Goal: Task Accomplishment & Management: Manage account settings

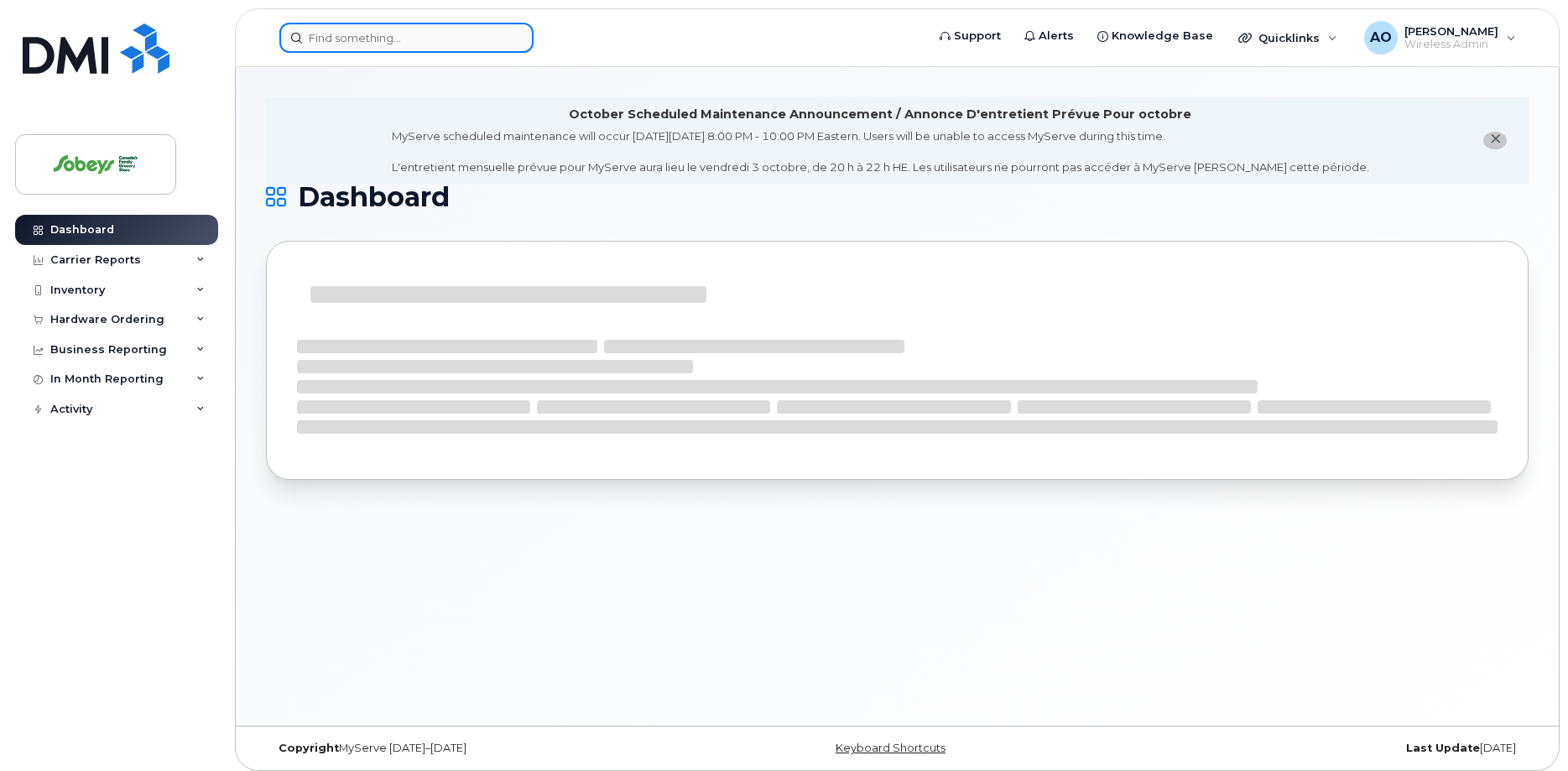
click at [354, 31] on input at bounding box center [407, 38] width 254 height 31
paste input "514-229-1194"
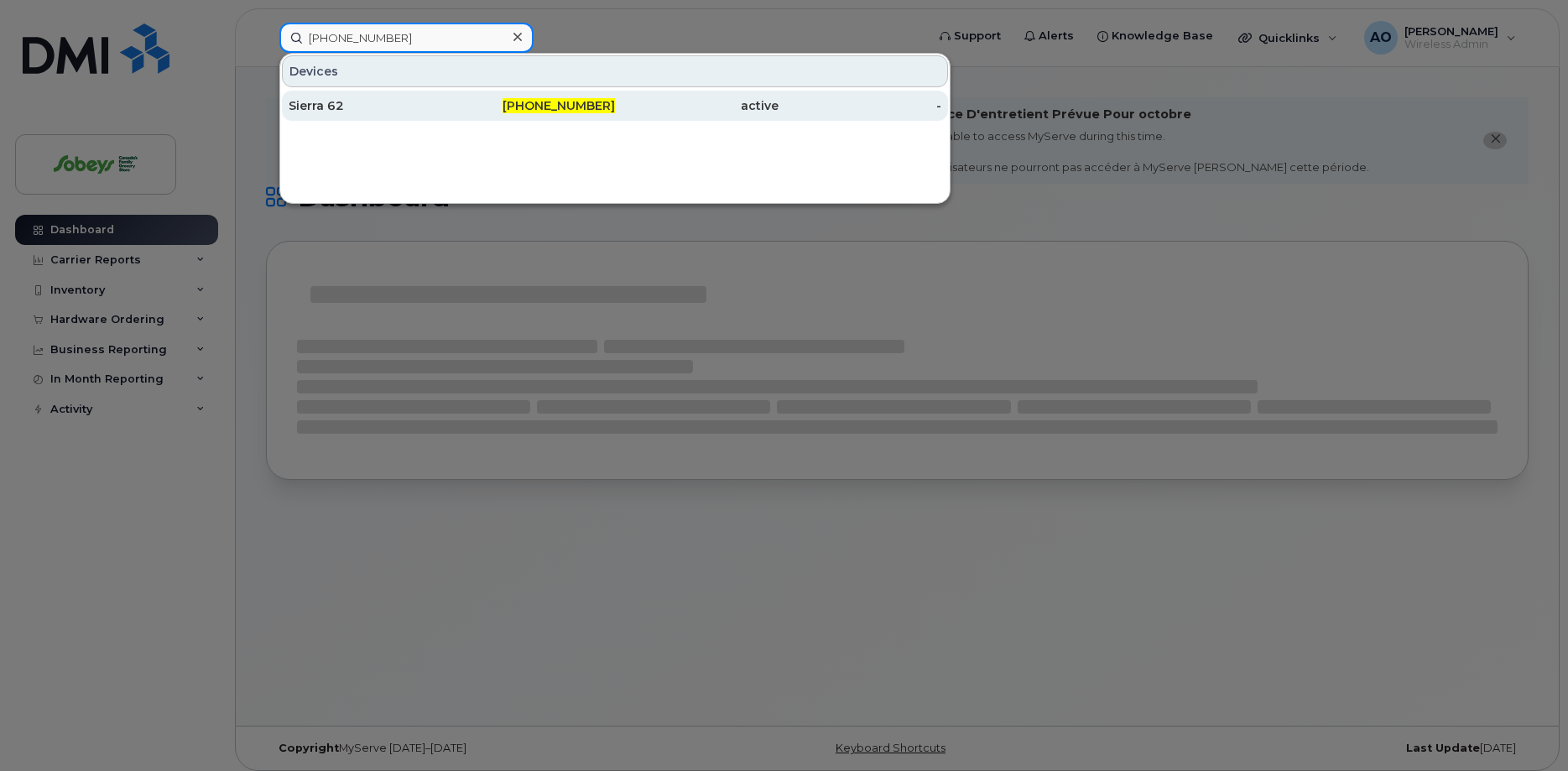
type input "514-229-1194"
click at [347, 104] on div "Sierra 62" at bounding box center [370, 106] width 164 height 17
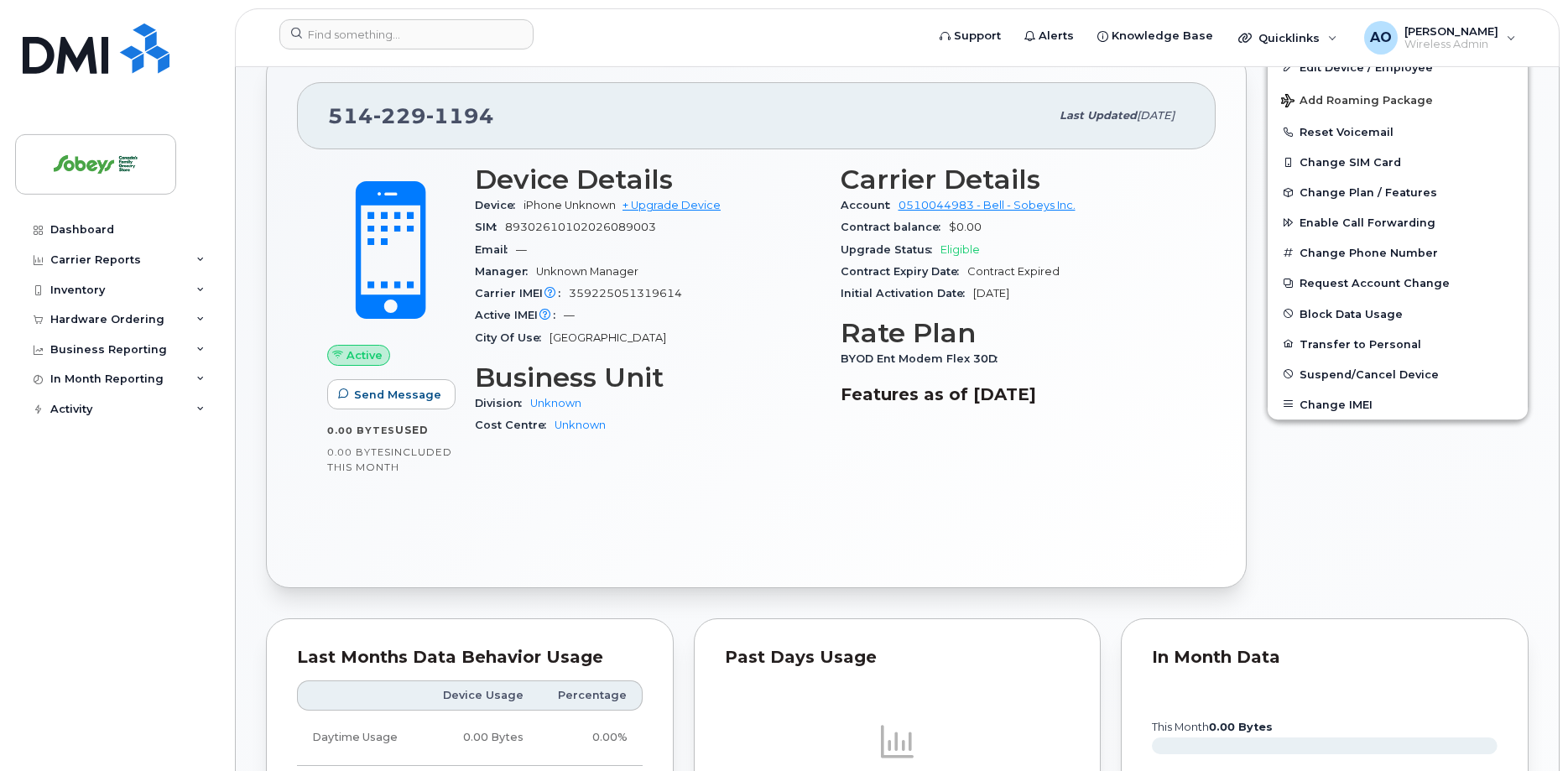
scroll to position [428, 0]
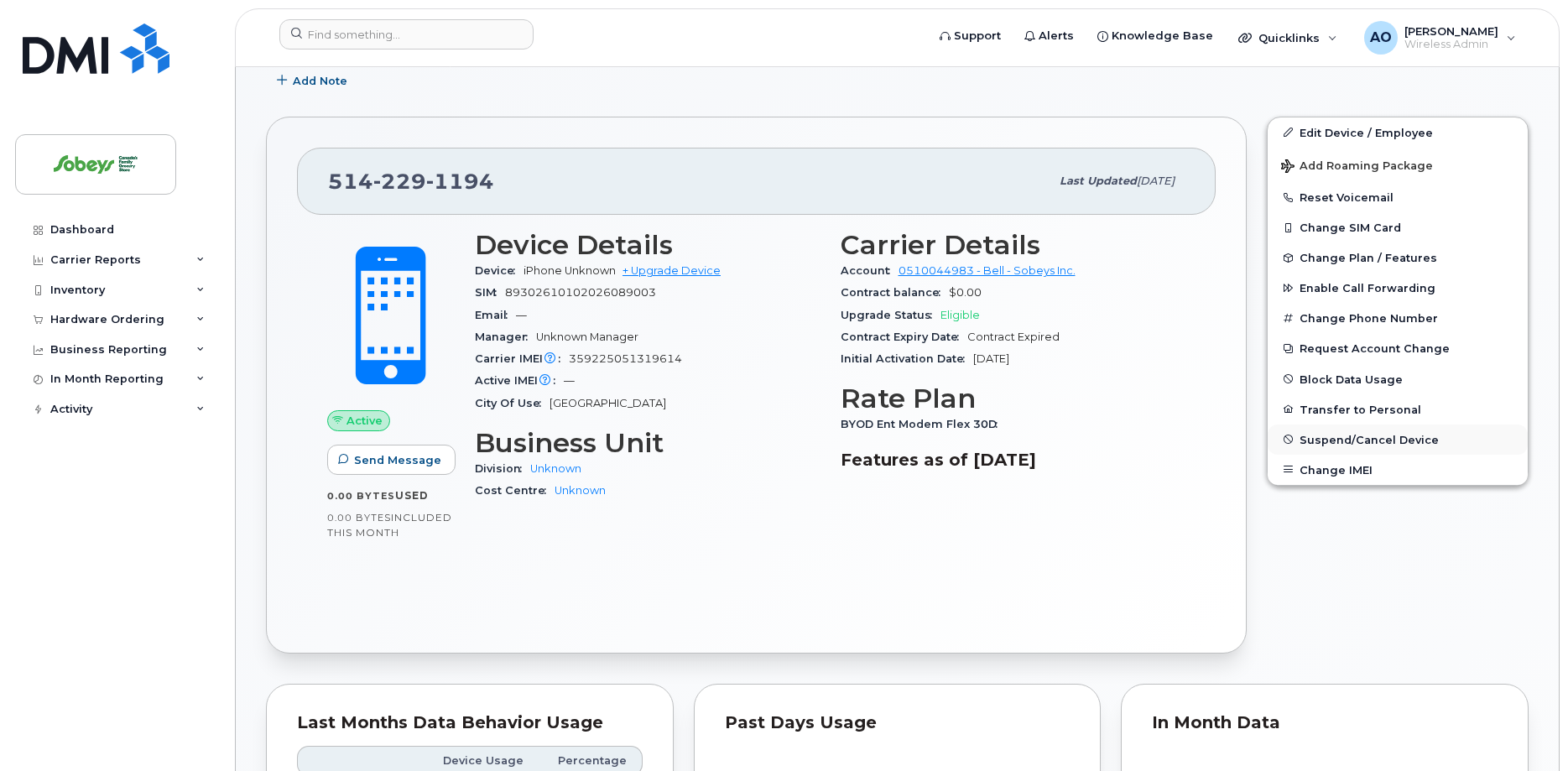
click at [1352, 440] on span "Suspend/Cancel Device" at bounding box center [1369, 438] width 140 height 12
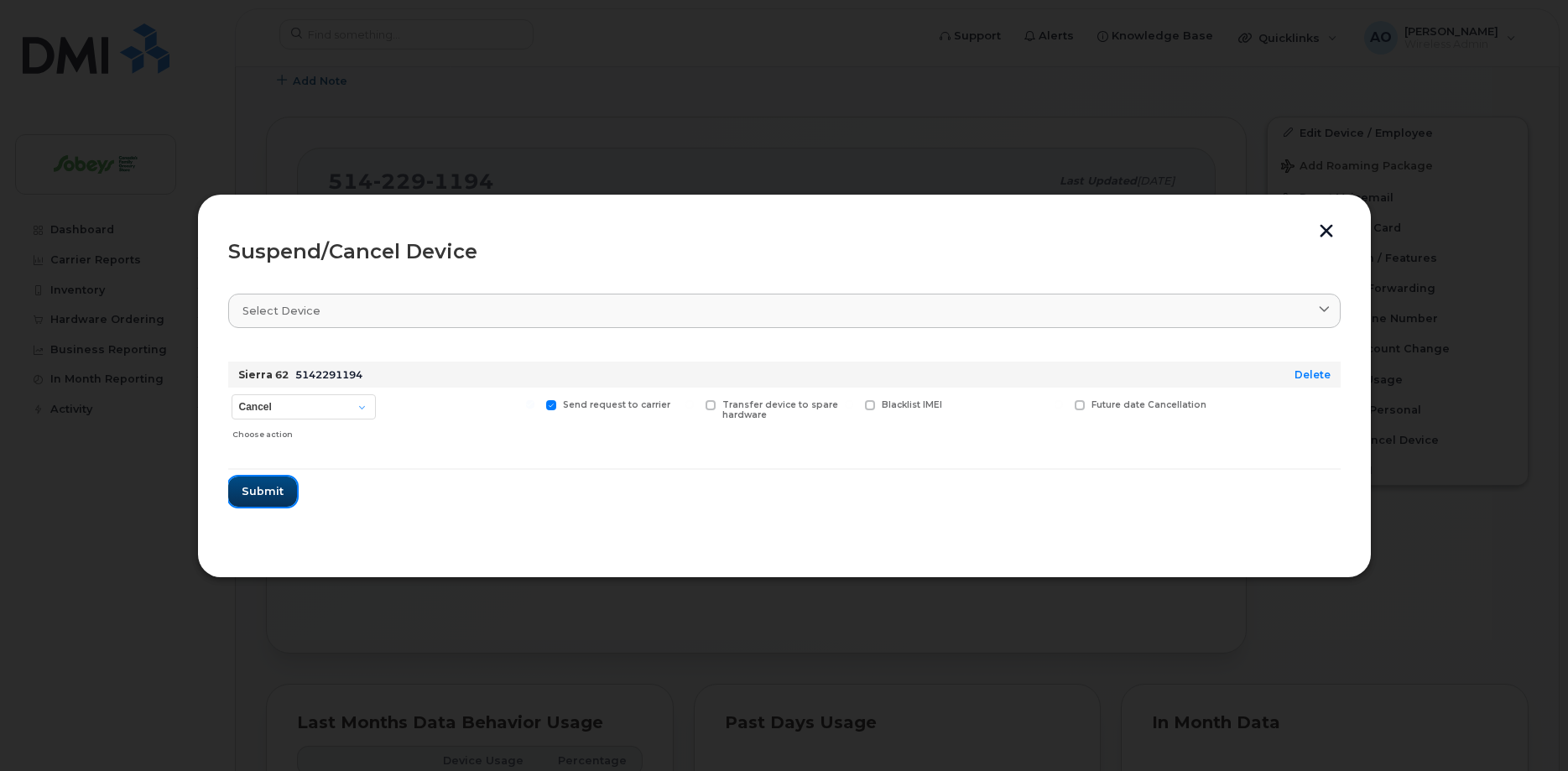
click at [262, 487] on span "Submit" at bounding box center [263, 491] width 42 height 16
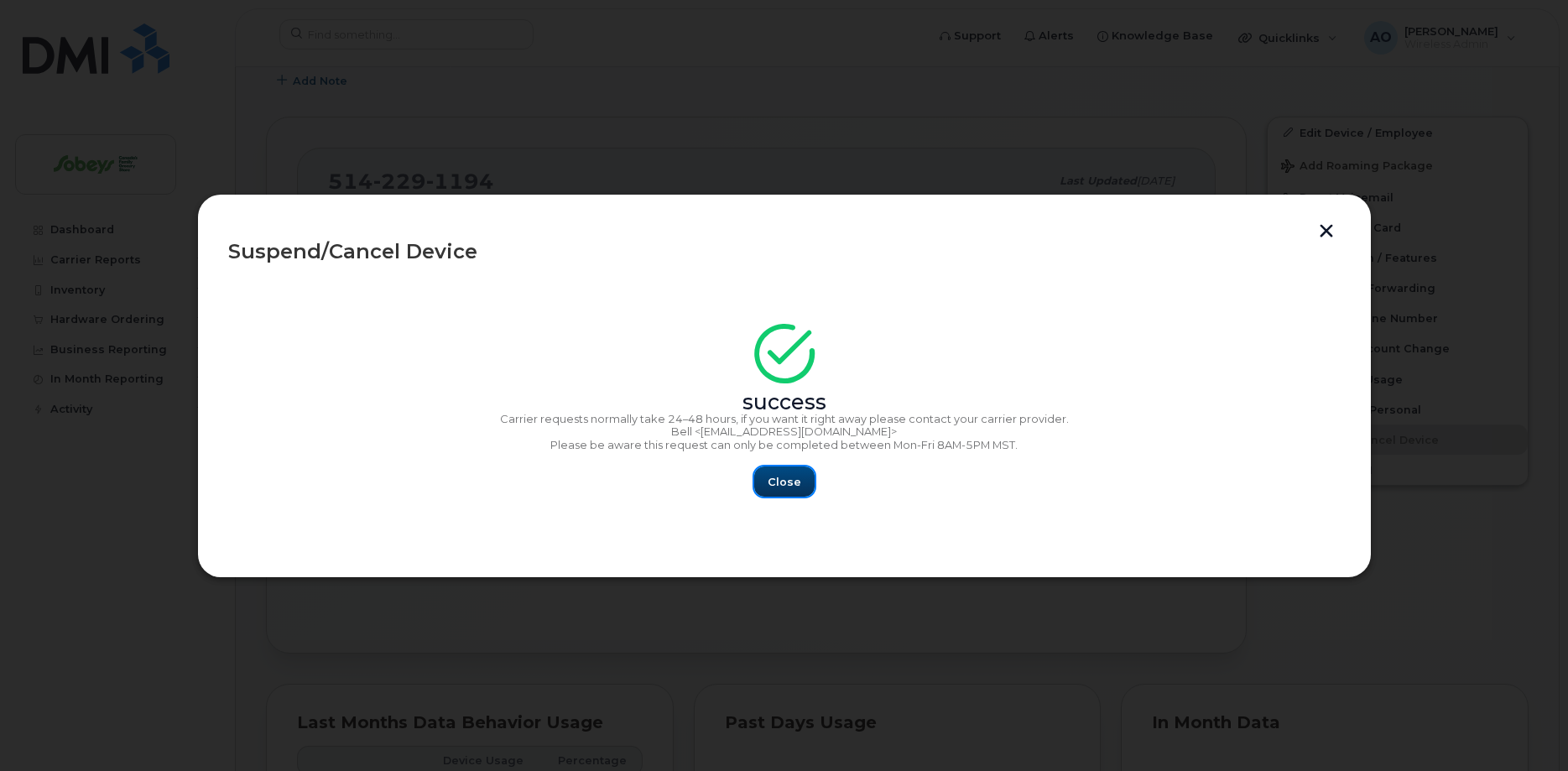
click at [798, 493] on button "Close" at bounding box center [784, 481] width 60 height 31
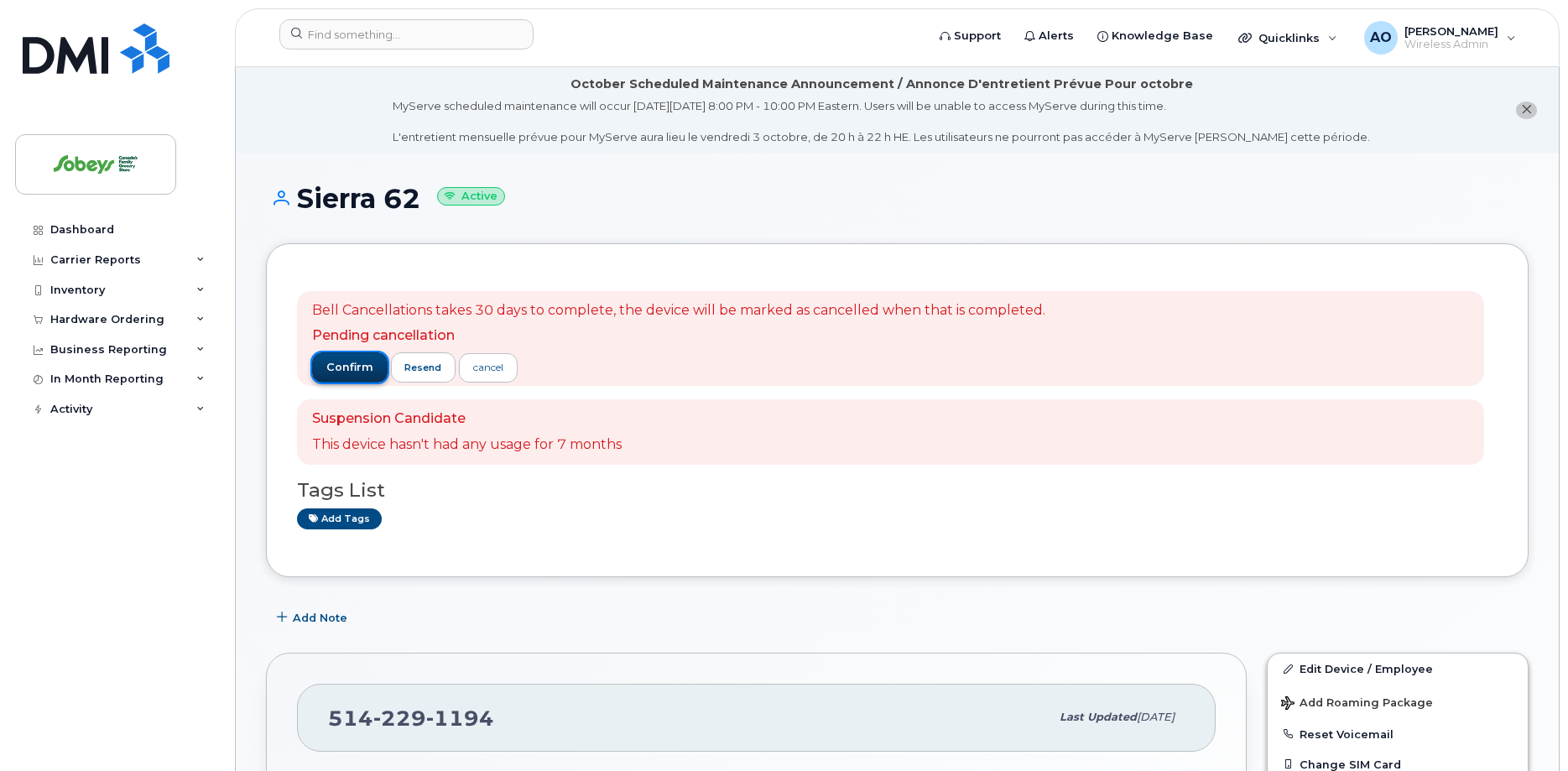
click at [372, 372] on button "confirm" at bounding box center [349, 367] width 76 height 31
